Goal: Check status

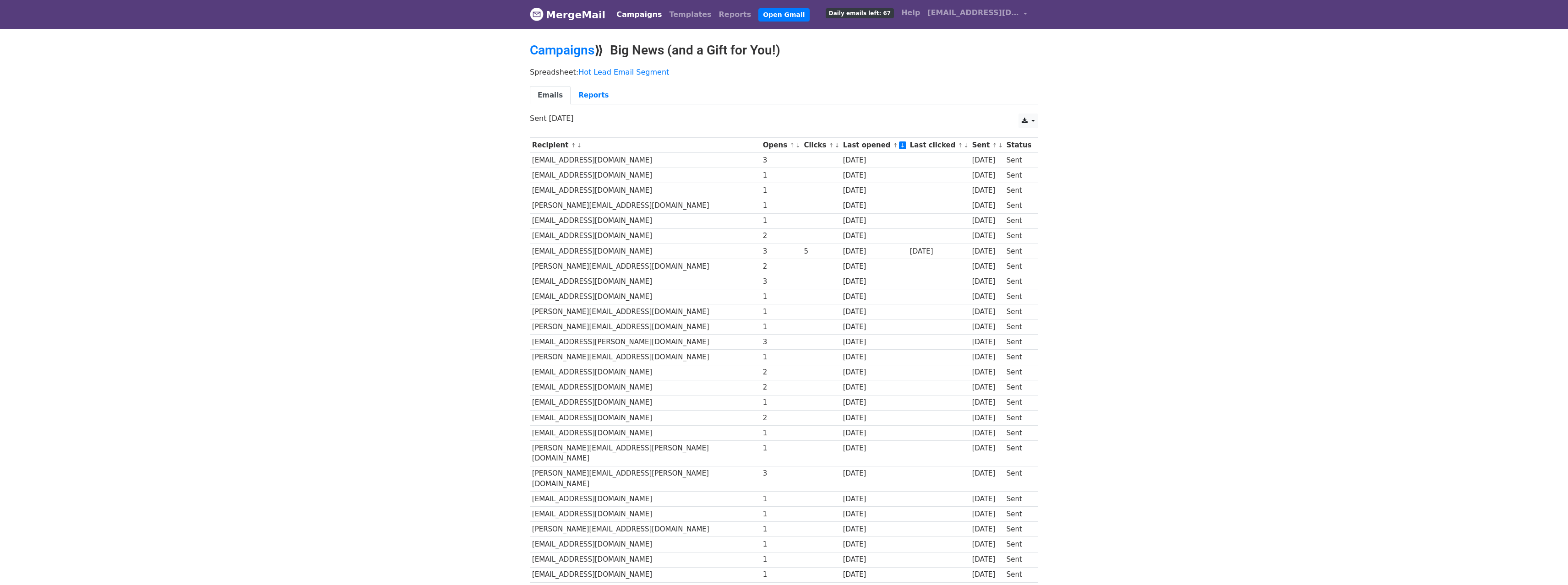
click at [899, 145] on link "↓" at bounding box center [903, 145] width 8 height 8
